Goal: Task Accomplishment & Management: Manage account settings

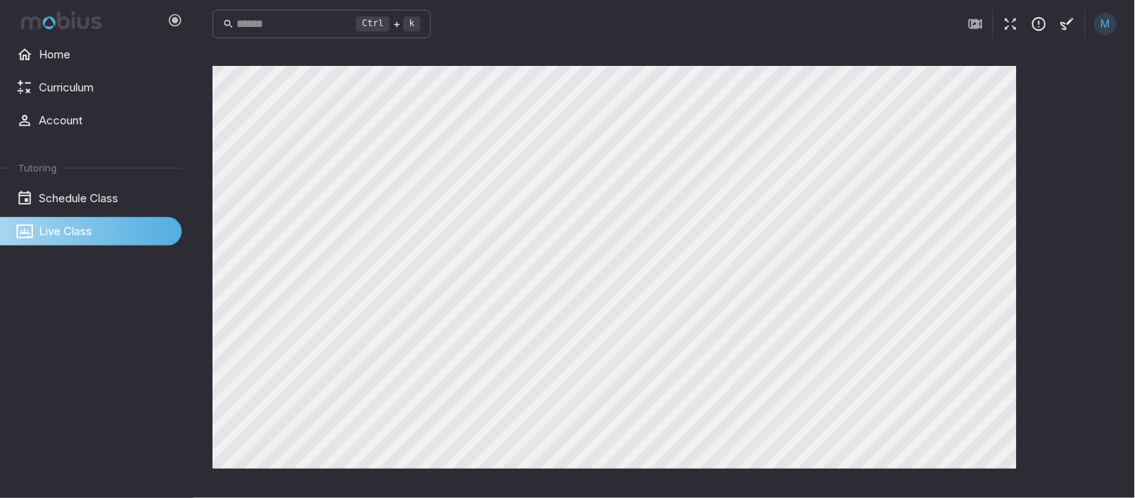
click at [1000, 27] on button "button" at bounding box center [1011, 24] width 28 height 28
click at [1006, 25] on icon "button" at bounding box center [1011, 24] width 16 height 16
click at [1012, 25] on icon "button" at bounding box center [1011, 24] width 16 height 16
click at [1007, 19] on icon "button" at bounding box center [1011, 24] width 16 height 16
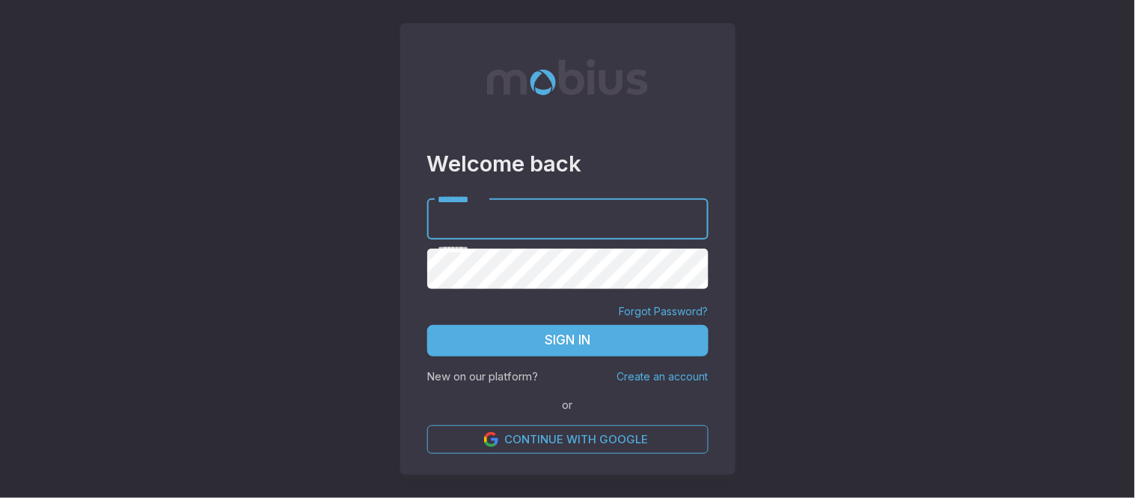
type input "**********"
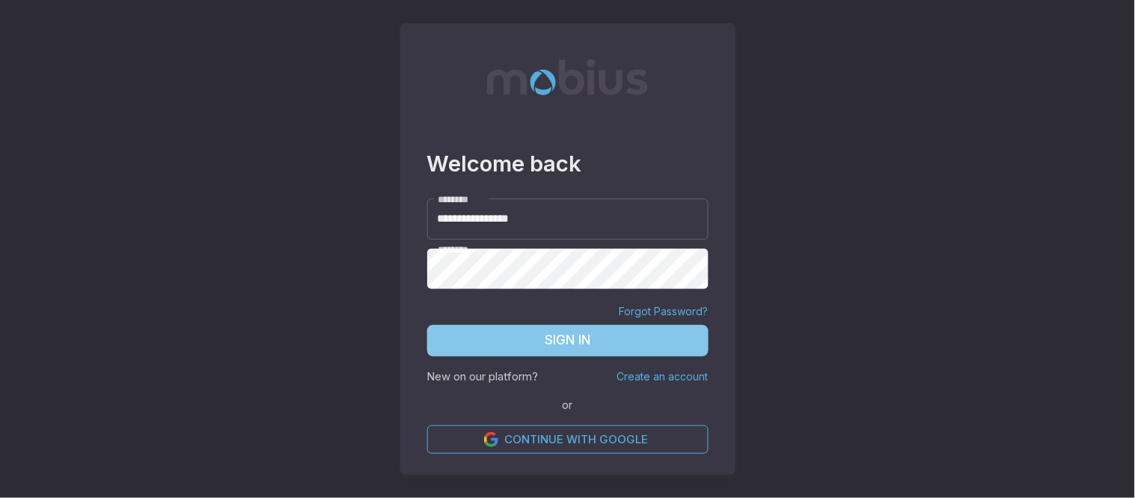
click at [572, 333] on button "Sign In" at bounding box center [567, 340] width 281 height 31
